Goal: Browse casually: Explore the website without a specific task or goal

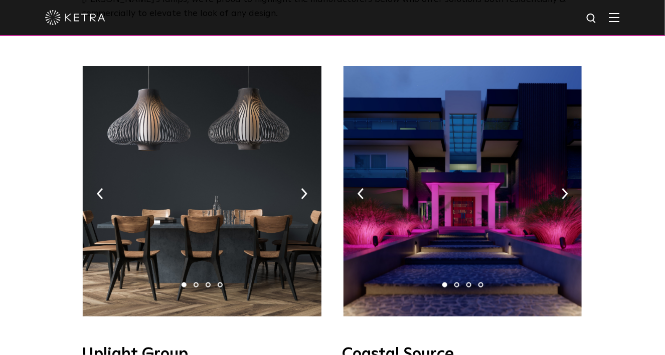
scroll to position [150, 0]
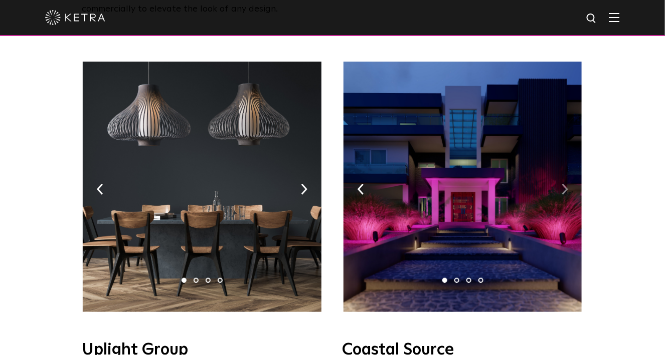
click at [565, 184] on img at bounding box center [564, 189] width 7 height 11
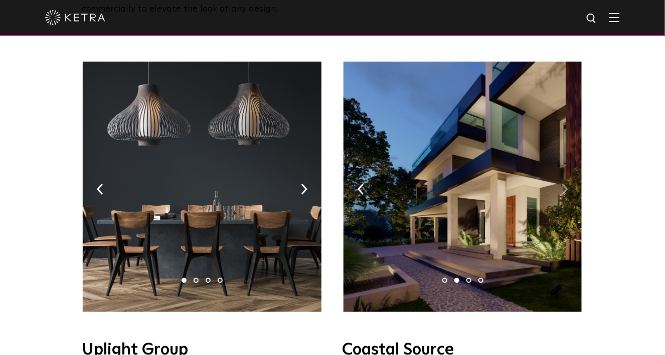
click at [565, 184] on img at bounding box center [564, 189] width 7 height 11
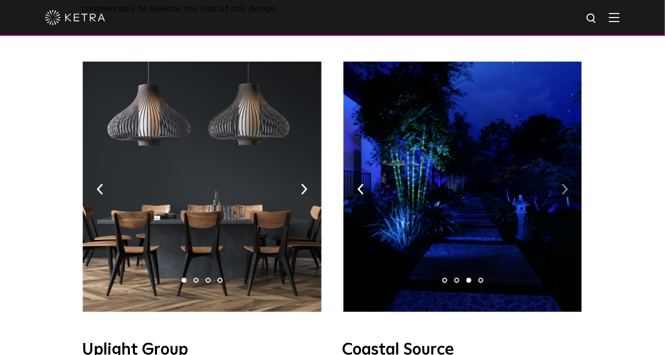
click at [565, 184] on img at bounding box center [564, 189] width 7 height 11
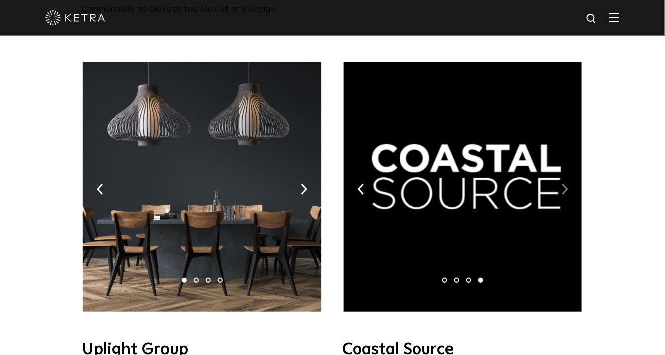
click at [565, 184] on img at bounding box center [564, 189] width 7 height 11
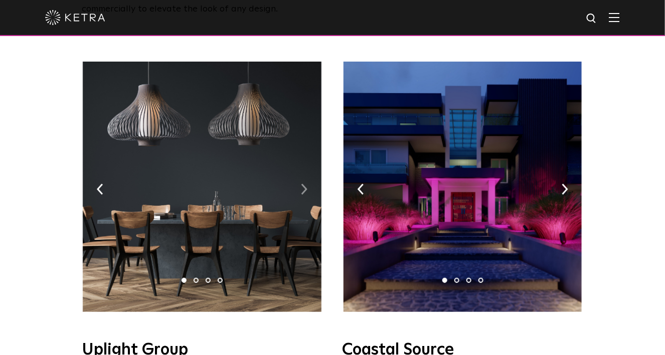
click at [302, 184] on img at bounding box center [304, 189] width 7 height 11
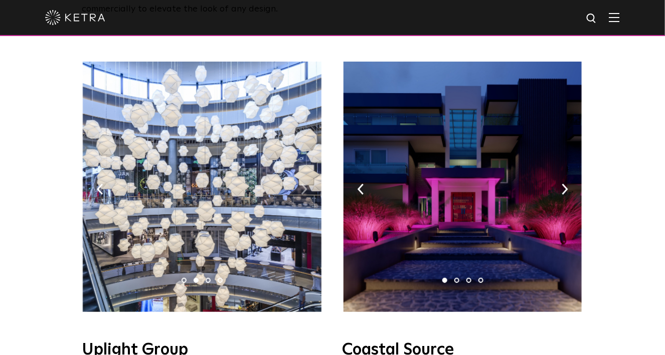
click at [302, 184] on img at bounding box center [304, 189] width 7 height 11
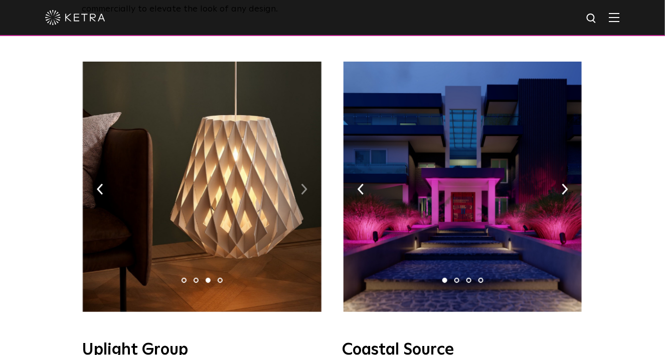
click at [302, 184] on img at bounding box center [304, 189] width 7 height 11
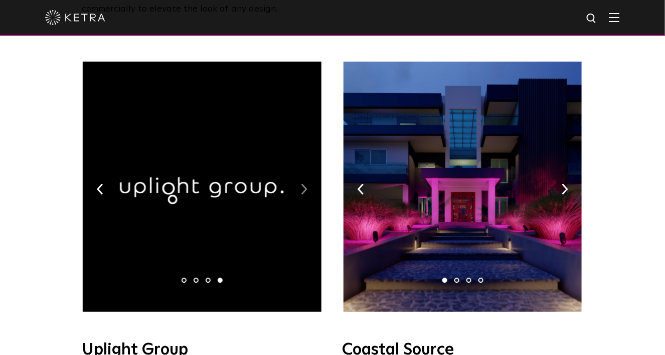
click at [302, 184] on img at bounding box center [304, 189] width 7 height 11
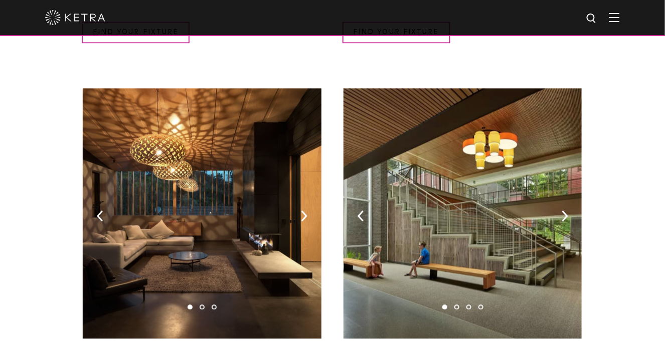
scroll to position [601, 0]
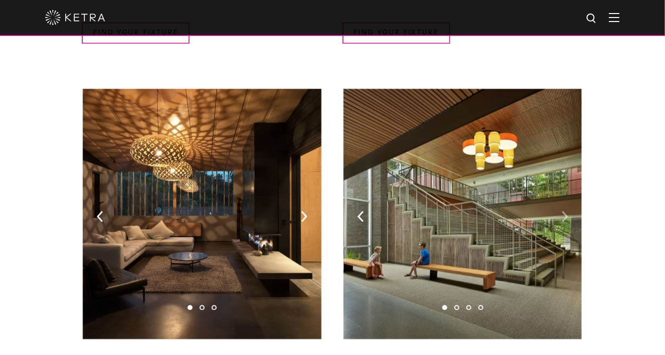
click at [565, 212] on img at bounding box center [564, 217] width 7 height 11
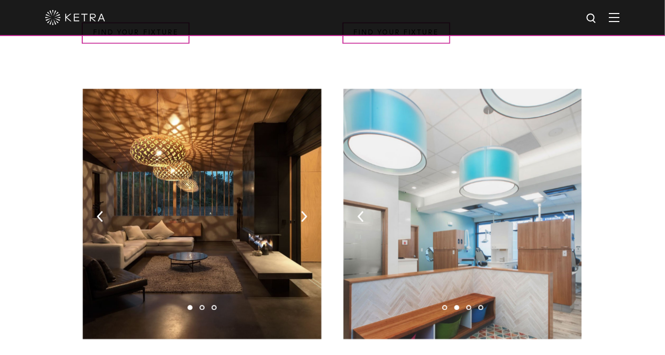
click at [565, 212] on img at bounding box center [564, 217] width 7 height 11
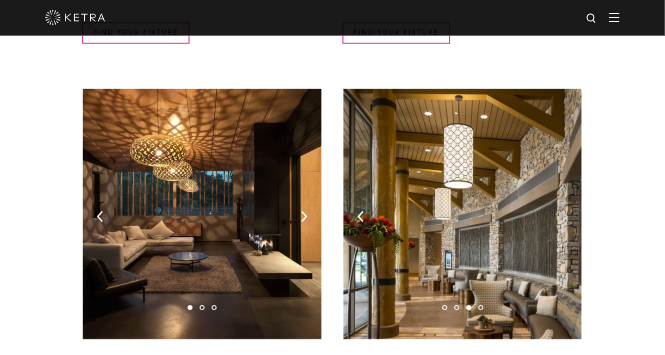
click at [565, 212] on img at bounding box center [564, 217] width 7 height 11
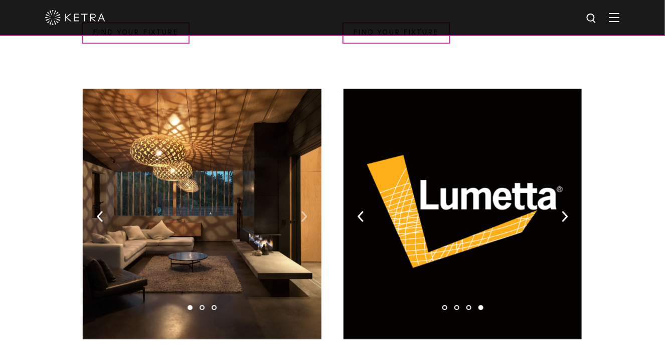
click at [302, 212] on img at bounding box center [304, 217] width 7 height 11
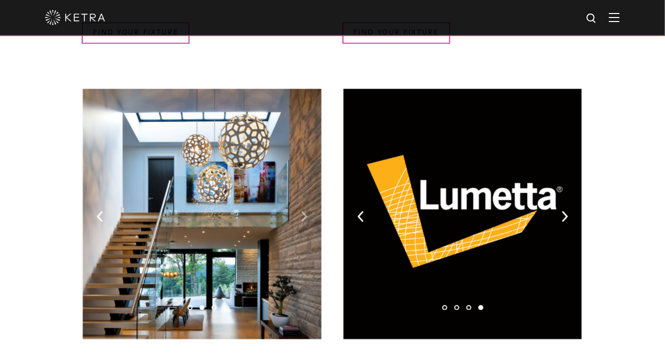
click at [302, 212] on img at bounding box center [304, 217] width 7 height 11
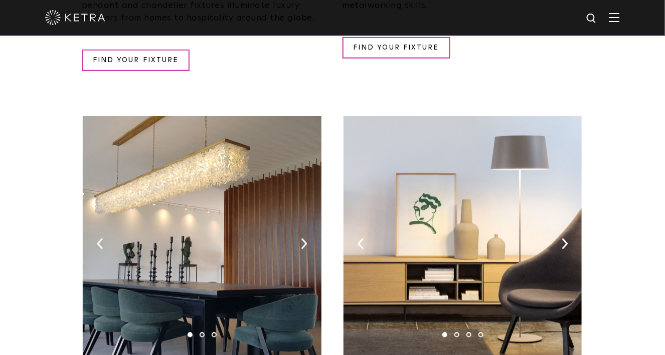
scroll to position [1553, 0]
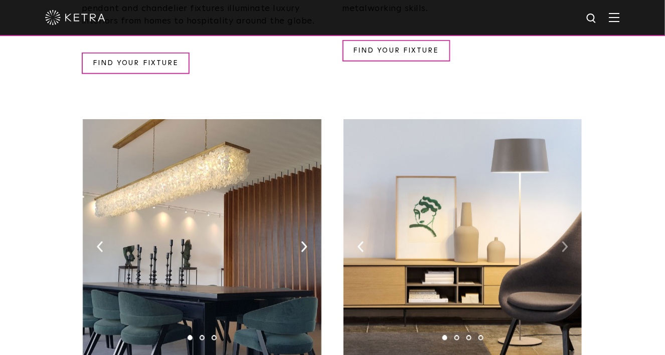
click at [563, 242] on img at bounding box center [564, 247] width 7 height 11
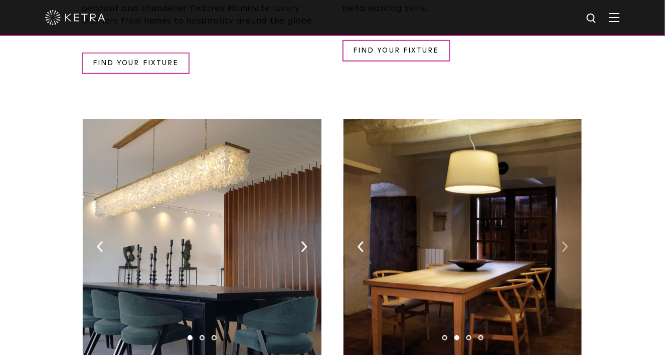
click at [563, 242] on img at bounding box center [564, 247] width 7 height 11
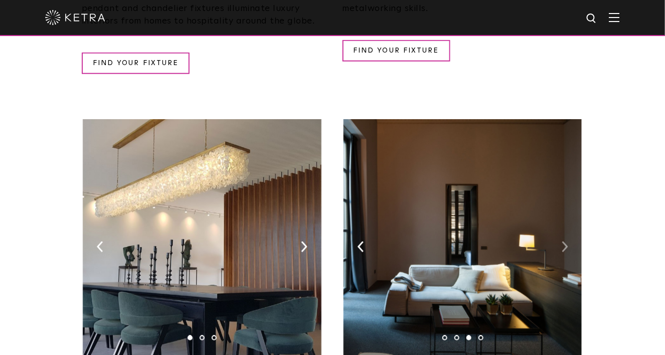
click at [563, 242] on img at bounding box center [564, 247] width 7 height 11
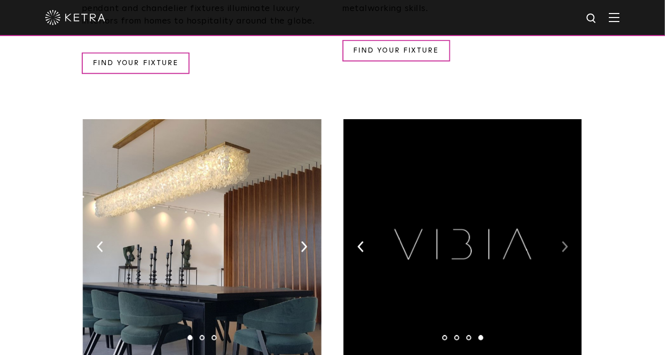
click at [563, 242] on img at bounding box center [564, 247] width 7 height 11
